Goal: Task Accomplishment & Management: Manage account settings

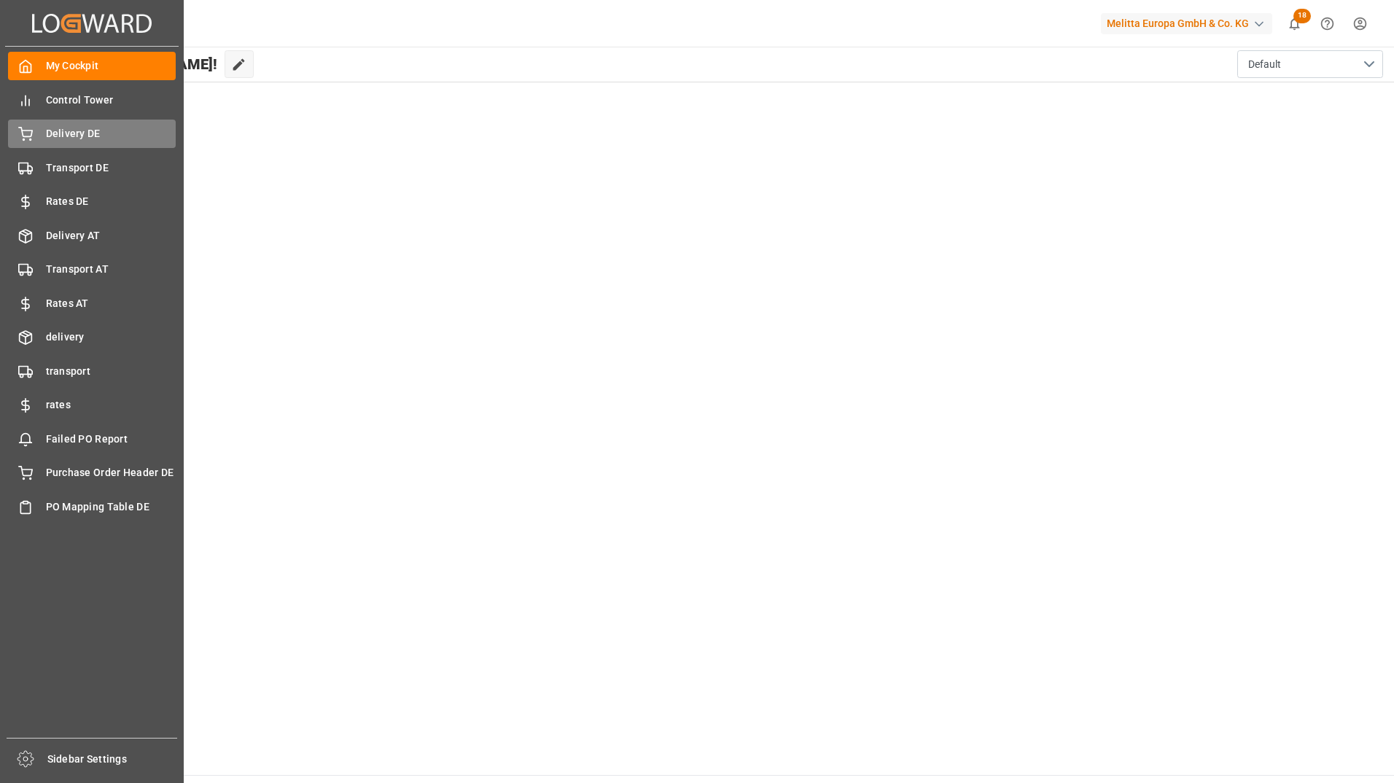
click at [87, 134] on span "Delivery DE" at bounding box center [111, 133] width 130 height 15
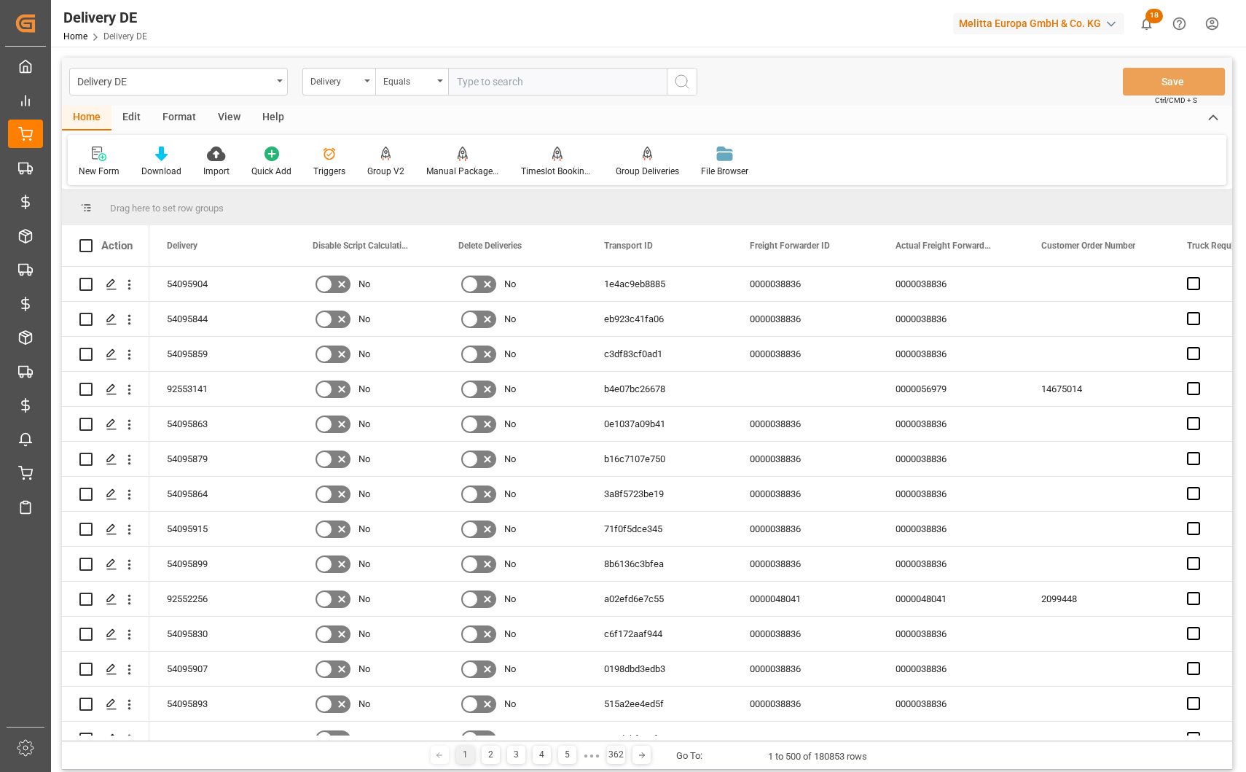
click at [471, 87] on input "text" at bounding box center [557, 82] width 219 height 28
paste input "92553141"
type input "92553141"
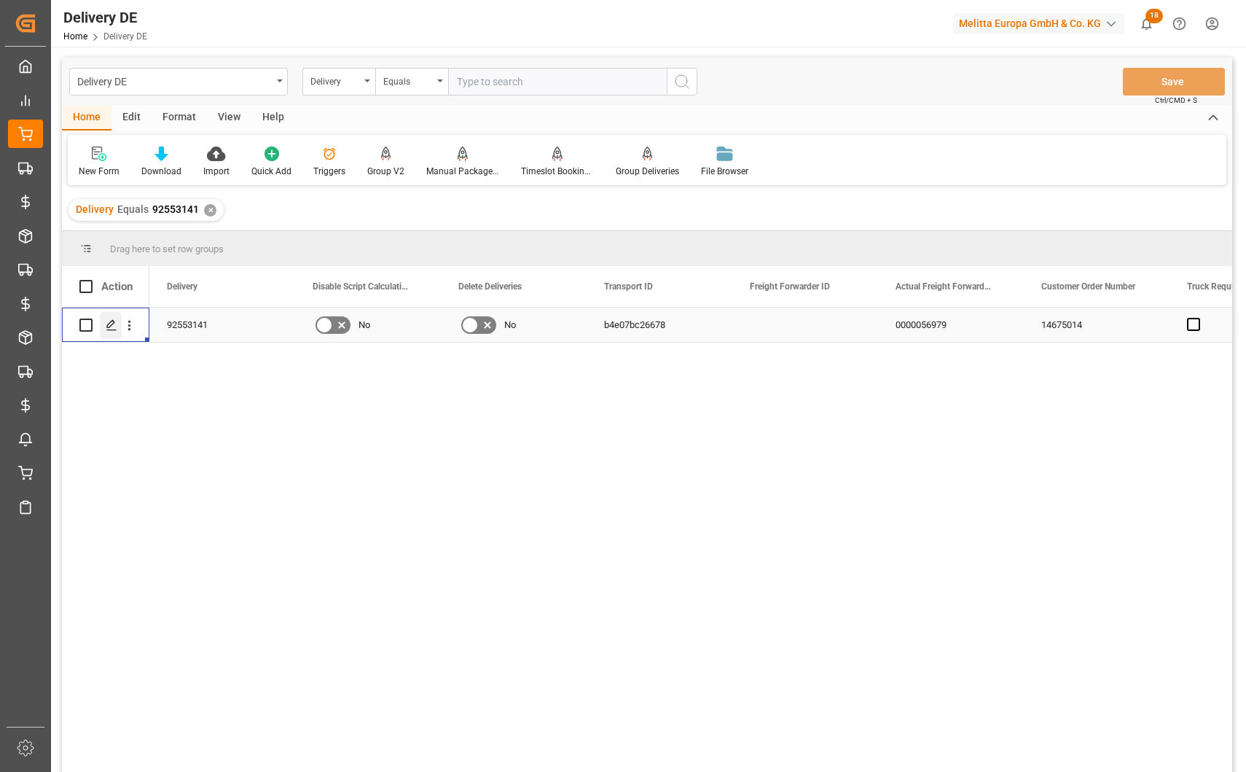
click at [115, 331] on icon "Press SPACE to select this row." at bounding box center [112, 325] width 12 height 12
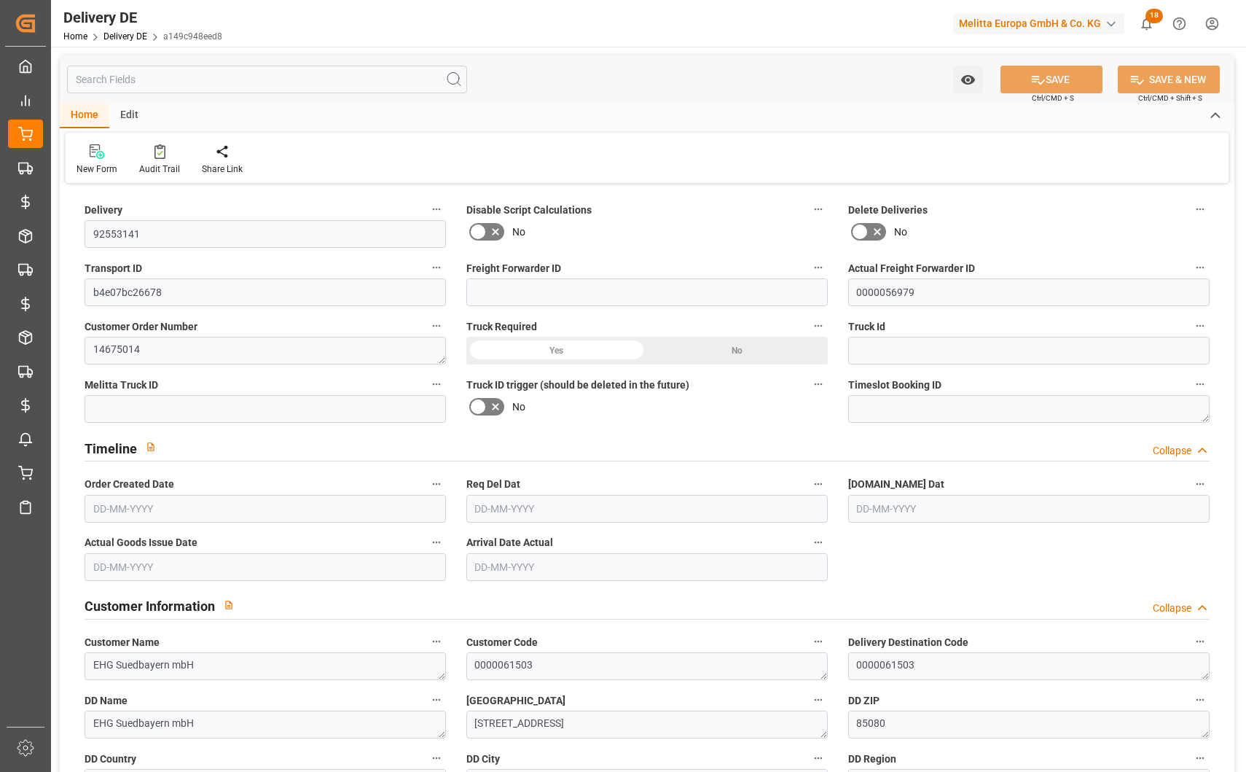
type input "0"
type input "1"
type input "308.736"
type input "372"
type input "973.44"
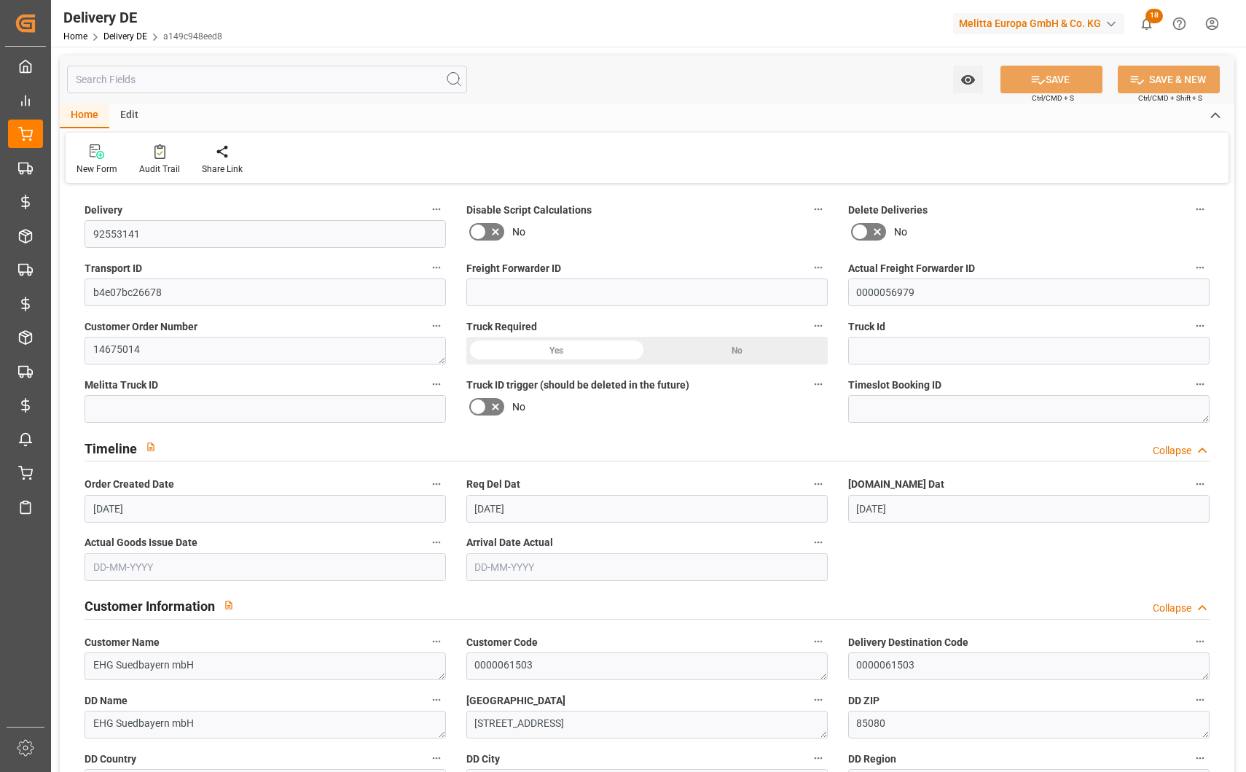
type input "[DATE]"
click at [819, 269] on icon "button" at bounding box center [819, 268] width 12 height 12
click at [714, 130] on div at bounding box center [623, 386] width 1246 height 772
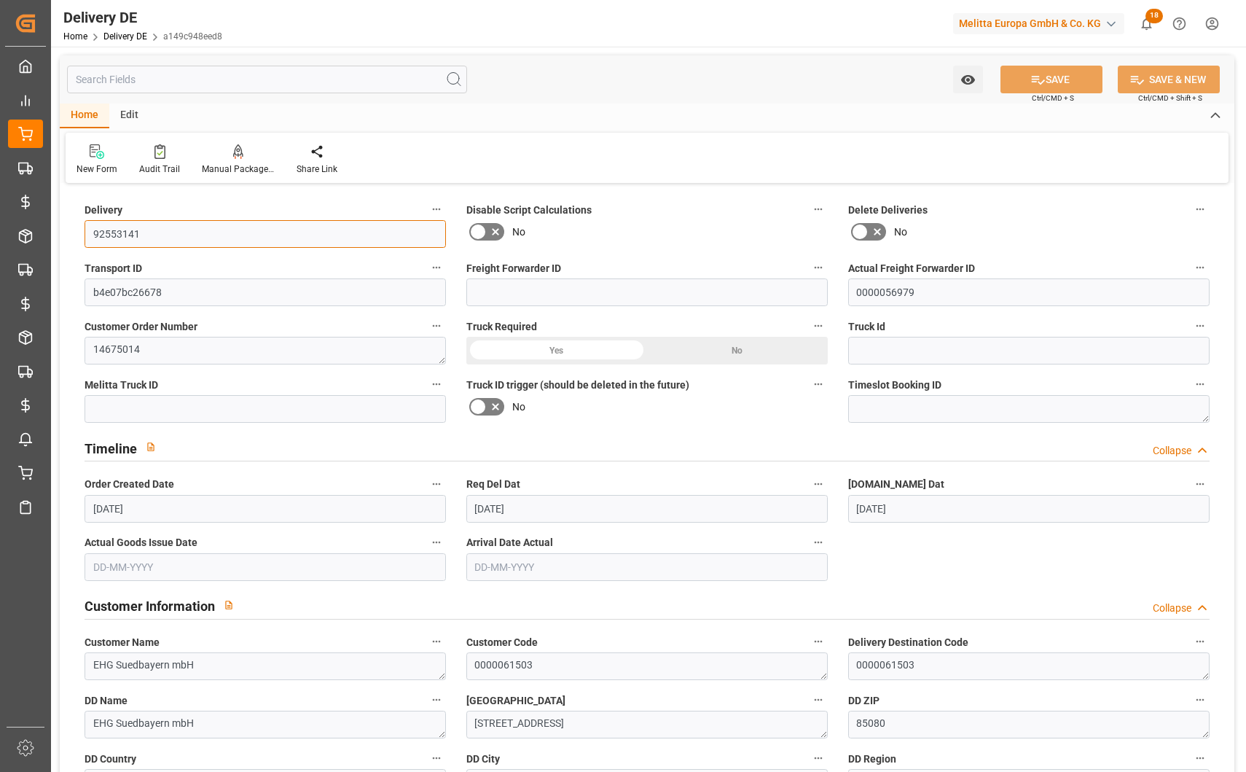
drag, startPoint x: 169, startPoint y: 241, endPoint x: 58, endPoint y: 227, distance: 112.3
click at [158, 161] on div "Audit Trail" at bounding box center [159, 160] width 63 height 32
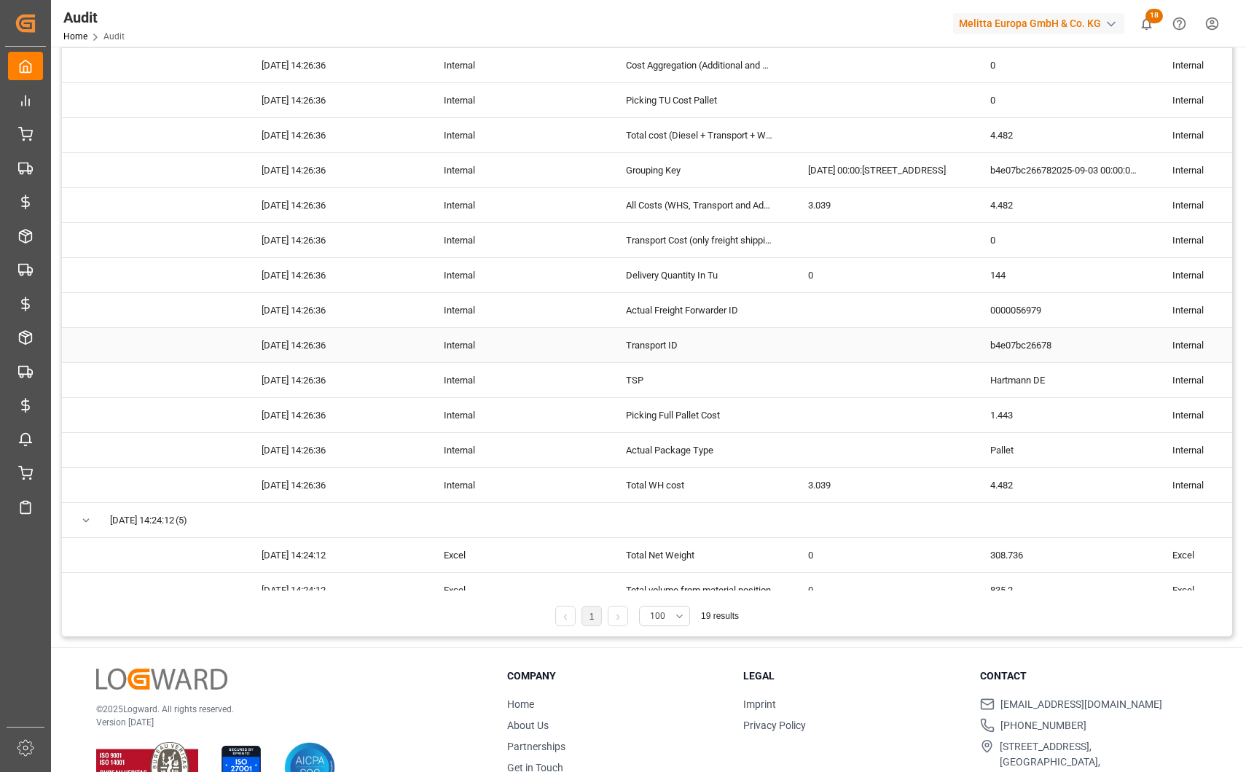
scroll to position [164, 0]
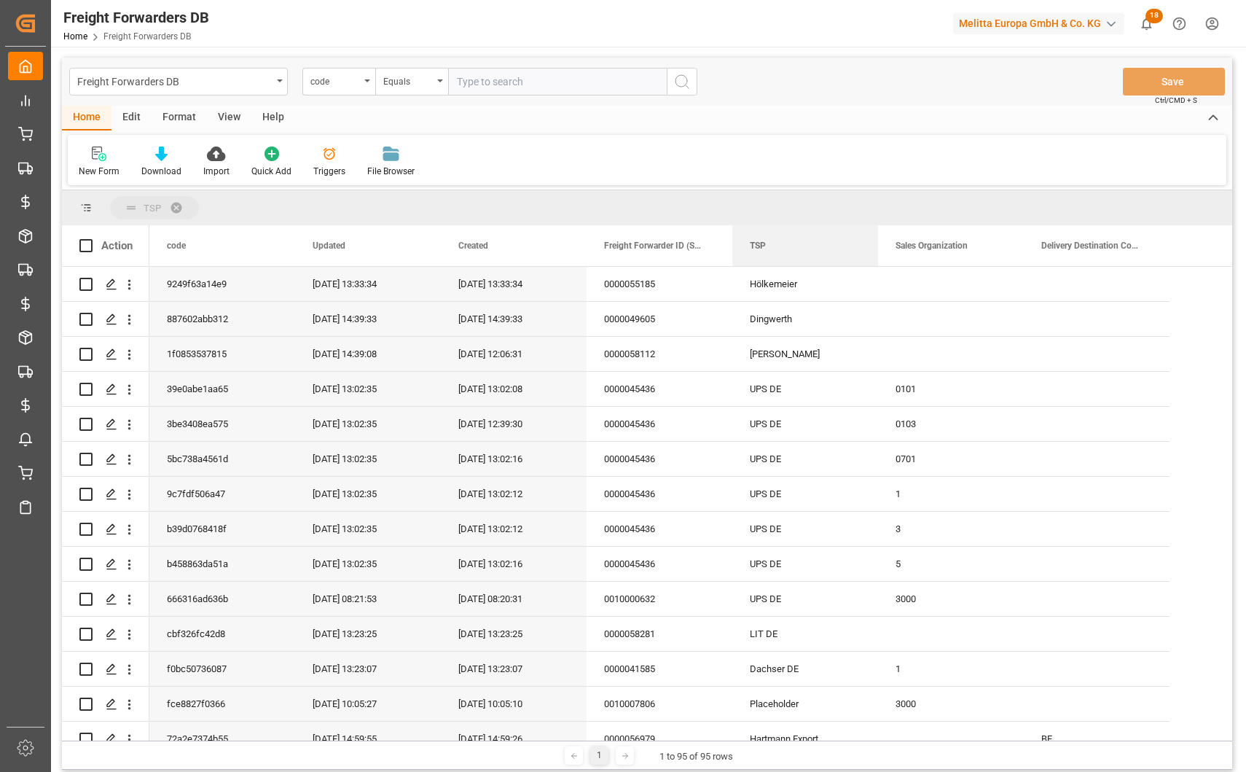
drag, startPoint x: 762, startPoint y: 246, endPoint x: 762, endPoint y: 208, distance: 37.9
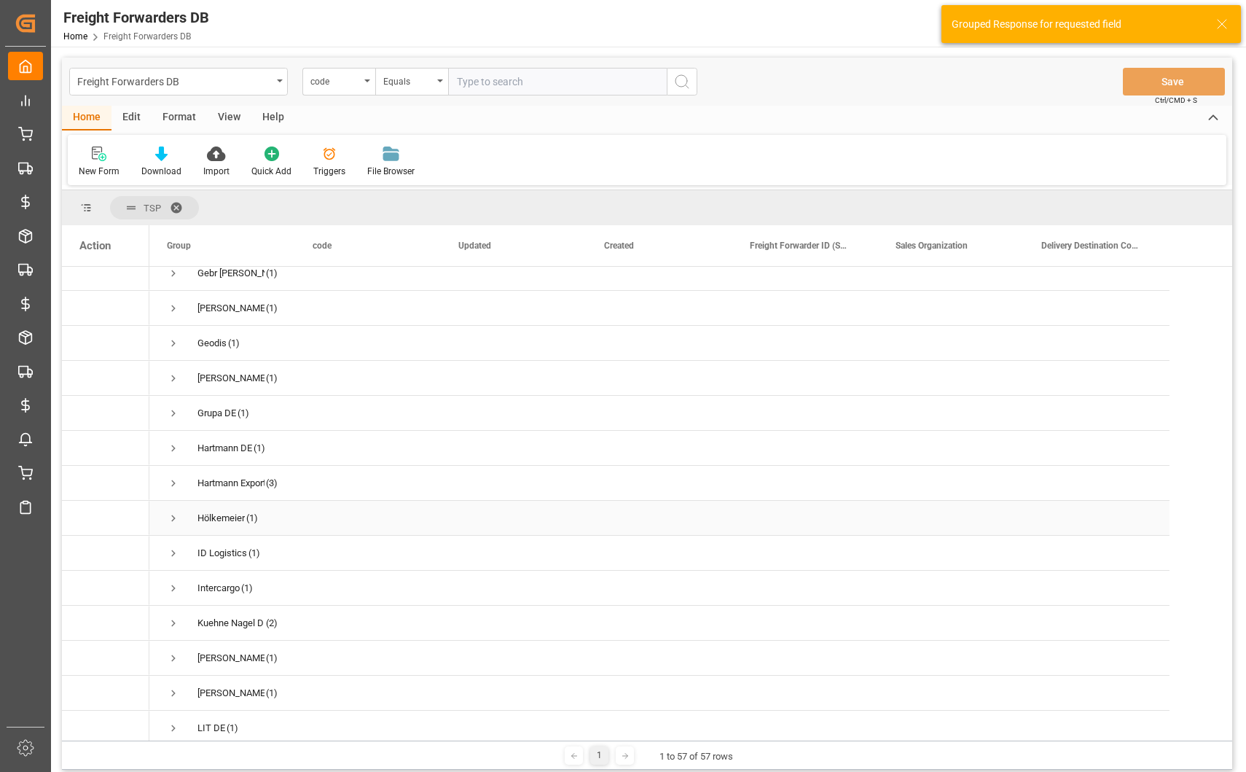
scroll to position [729, 0]
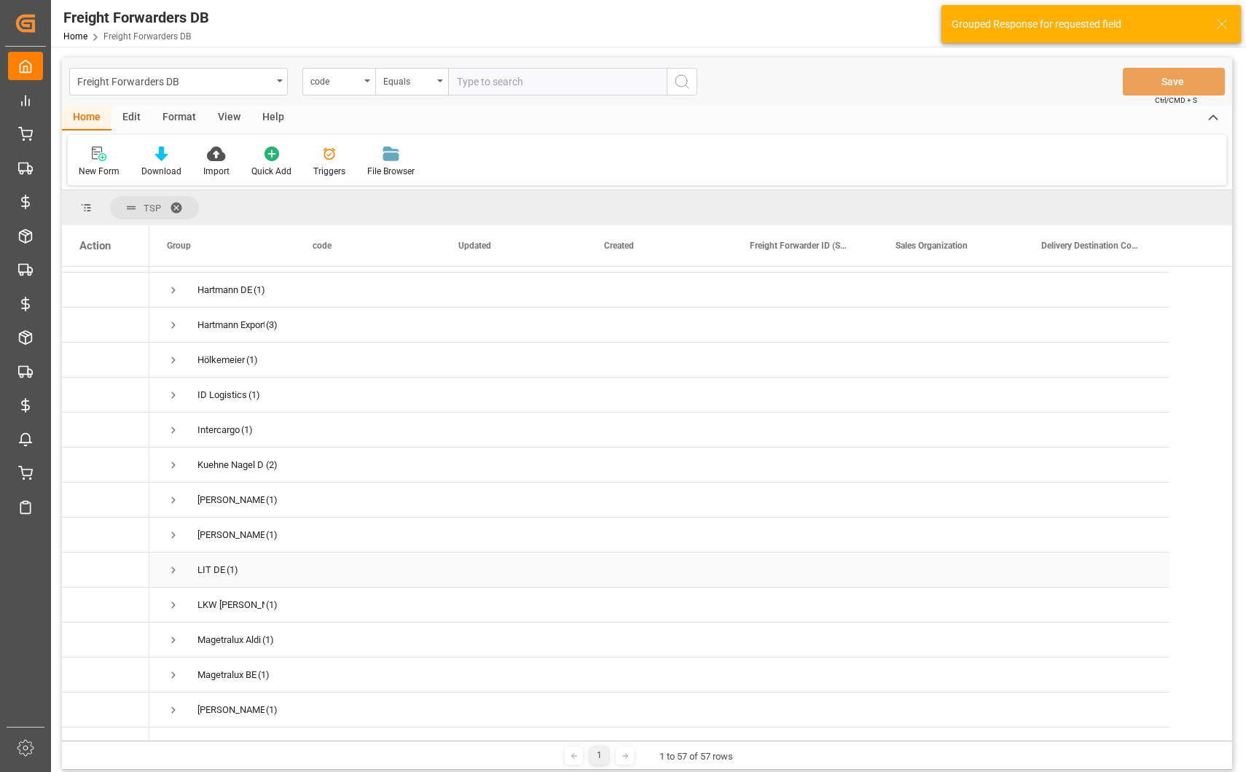
click at [171, 564] on span "Press SPACE to select this row." at bounding box center [173, 569] width 13 height 13
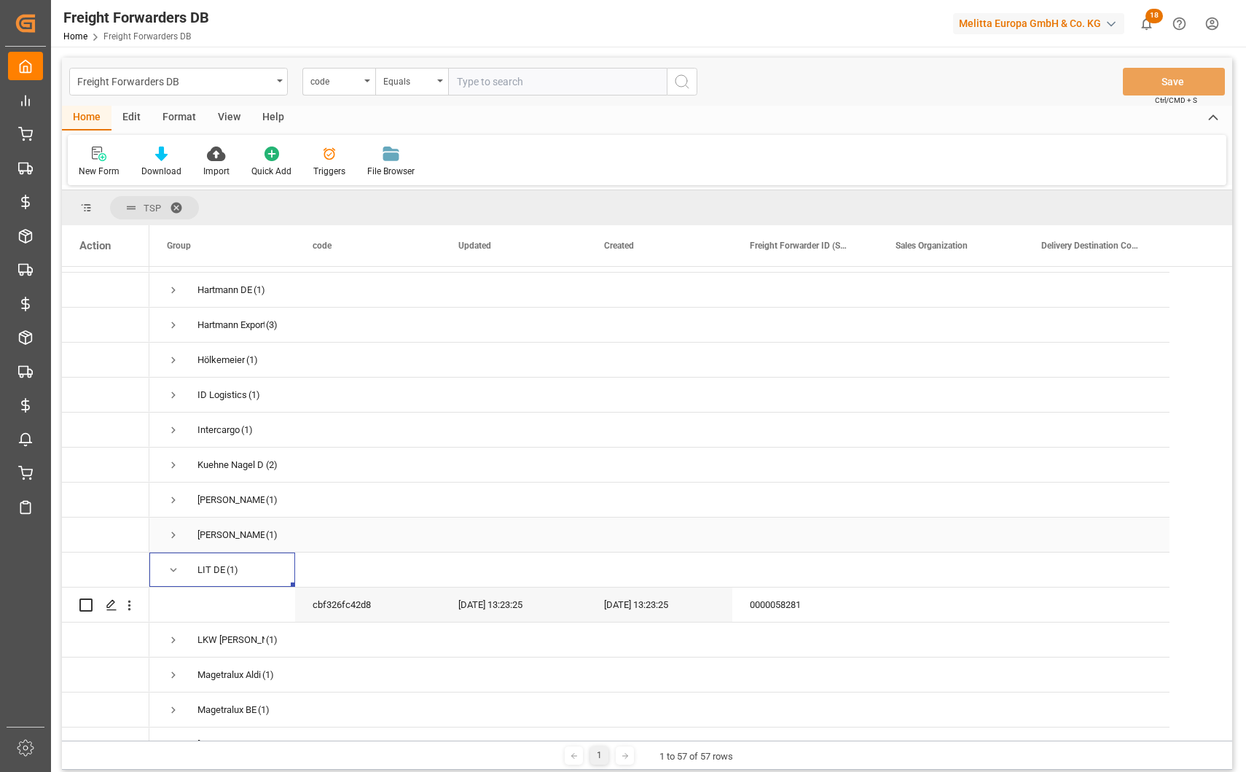
scroll to position [802, 0]
